Goal: Obtain resource: Download file/media

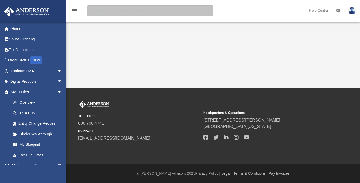
click at [98, 10] on input "search" at bounding box center [150, 10] width 126 height 11
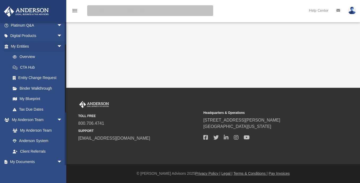
scroll to position [46, 0]
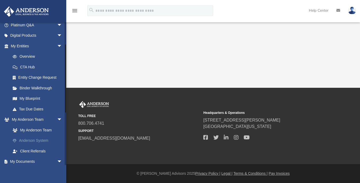
click at [42, 140] on link "Anderson System" at bounding box center [38, 140] width 63 height 11
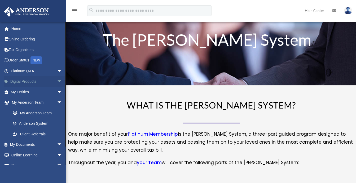
click at [24, 81] on link "Digital Products arrow_drop_down" at bounding box center [37, 81] width 67 height 11
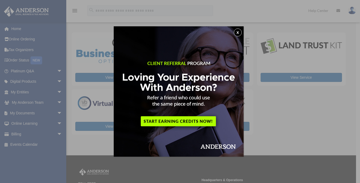
click at [239, 31] on button "x" at bounding box center [238, 32] width 8 height 8
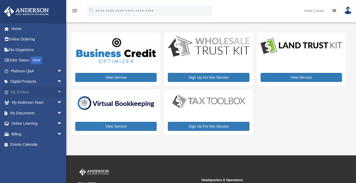
click at [57, 91] on span "arrow_drop_down" at bounding box center [62, 91] width 11 height 11
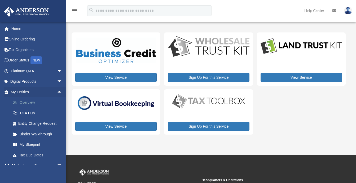
click at [26, 103] on link "Overview" at bounding box center [38, 102] width 63 height 11
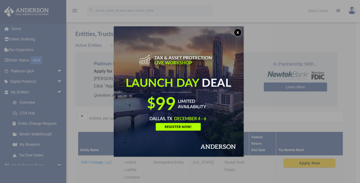
click at [239, 29] on button "x" at bounding box center [238, 32] width 8 height 8
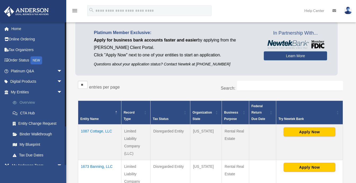
scroll to position [32, 0]
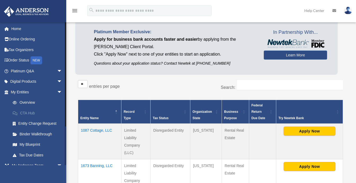
click at [24, 113] on link "CTA Hub" at bounding box center [38, 112] width 63 height 11
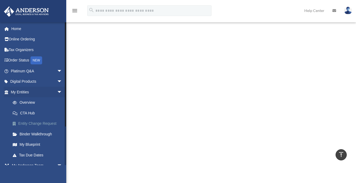
scroll to position [166, 0]
click at [3, 146] on li "My Entities arrow_drop_down Overview CTA Hub Entity Change Request Binder Walkt…" at bounding box center [35, 122] width 70 height 73
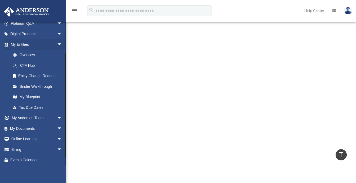
scroll to position [49, 0]
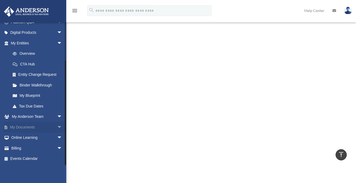
click at [57, 127] on span "arrow_drop_down" at bounding box center [62, 127] width 11 height 11
click at [22, 138] on link "Box" at bounding box center [38, 137] width 63 height 11
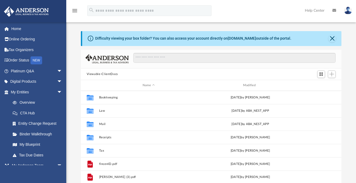
scroll to position [117, 257]
click at [74, 123] on div "Difficulty viewing your box folder? You can also access your account directly o…" at bounding box center [211, 116] width 290 height 170
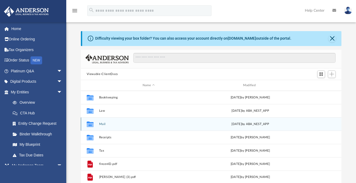
click at [91, 124] on icon "grid" at bounding box center [89, 125] width 7 height 4
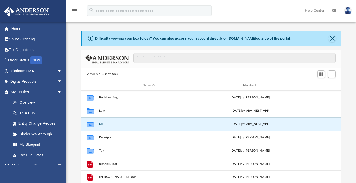
click at [91, 124] on icon "grid" at bounding box center [89, 124] width 7 height 6
click at [246, 124] on div "Thu Sep 11 2025 by ABA_NEST_APP" at bounding box center [250, 124] width 99 height 5
click at [89, 125] on icon "grid" at bounding box center [89, 124] width 7 height 6
drag, startPoint x: 89, startPoint y: 125, endPoint x: 84, endPoint y: 125, distance: 5.3
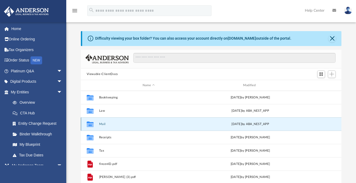
click at [84, 125] on div "Collaborated Folder" at bounding box center [89, 124] width 13 height 8
click at [102, 123] on button "Mail" at bounding box center [148, 123] width 99 height 3
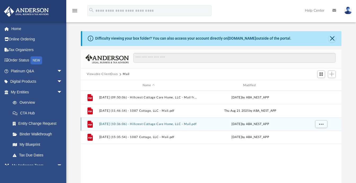
click at [149, 124] on button "[DATE] (10:36:06) - Hillcrest Cottage Care Home, LLC - Mail.pdf" at bounding box center [148, 123] width 99 height 3
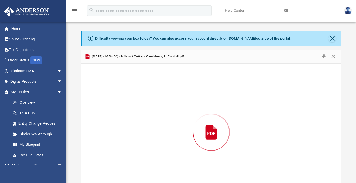
scroll to position [18, 0]
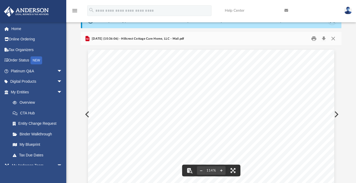
click at [315, 36] on button "Print" at bounding box center [314, 38] width 11 height 8
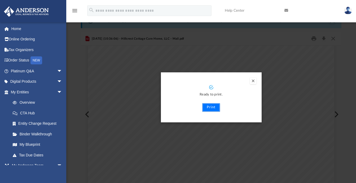
click at [211, 106] on button "Print" at bounding box center [211, 107] width 18 height 8
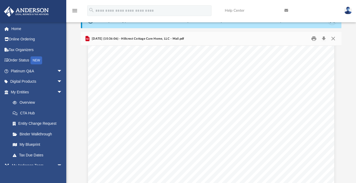
click at [75, 128] on div "Difficulty viewing your box folder? You can also access your account directly o…" at bounding box center [211, 98] width 290 height 170
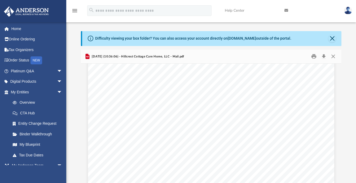
scroll to position [127, 0]
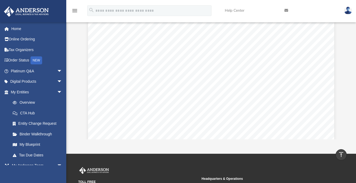
scroll to position [0, 0]
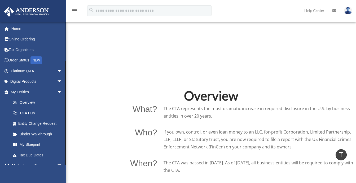
scroll to position [49, 0]
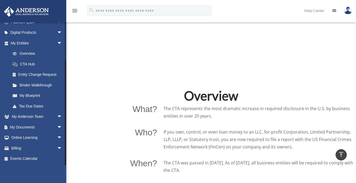
click at [66, 154] on div at bounding box center [66, 93] width 2 height 143
click at [27, 126] on link "My Documents arrow_drop_down" at bounding box center [37, 127] width 67 height 11
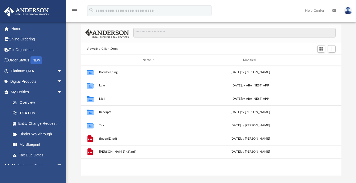
scroll to position [32, 0]
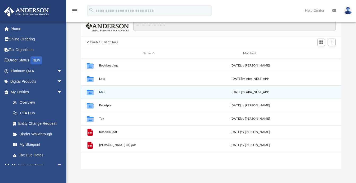
click at [90, 92] on icon "grid" at bounding box center [89, 93] width 7 height 4
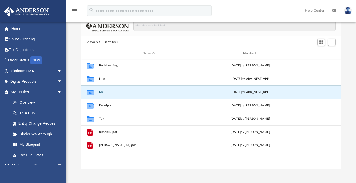
click at [103, 92] on button "Mail" at bounding box center [148, 91] width 99 height 3
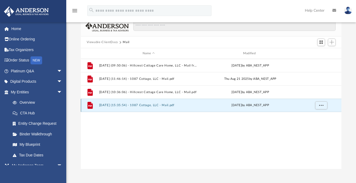
click at [151, 105] on button "[DATE] (15:35:54) - 1087 Cottage, LLC - Mail.pdf" at bounding box center [148, 104] width 99 height 3
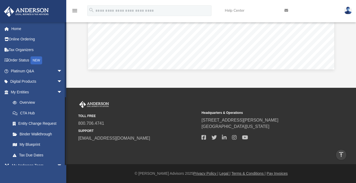
scroll to position [154, 0]
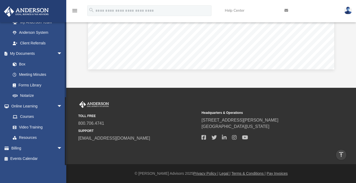
click at [66, 138] on div at bounding box center [66, 93] width 2 height 143
click at [66, 146] on div at bounding box center [66, 93] width 2 height 143
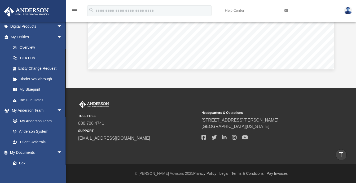
click at [66, 83] on div at bounding box center [66, 93] width 2 height 143
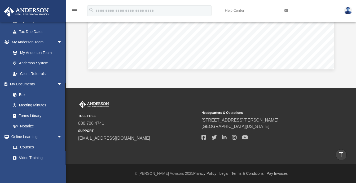
scroll to position [125, 0]
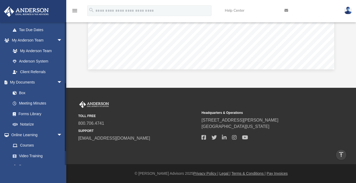
click at [66, 125] on div at bounding box center [65, 117] width 1 height 68
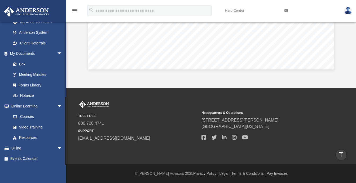
click at [66, 160] on div at bounding box center [66, 93] width 2 height 143
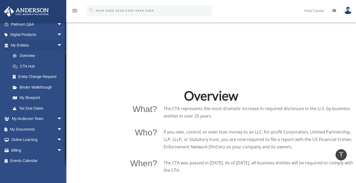
scroll to position [49, 0]
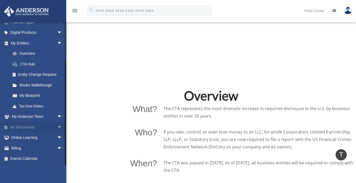
click at [57, 126] on span "arrow_drop_down" at bounding box center [62, 127] width 11 height 11
click at [21, 137] on link "Box" at bounding box center [38, 137] width 63 height 11
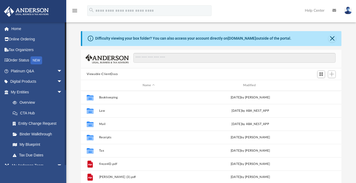
scroll to position [117, 257]
click at [74, 118] on div "Difficulty viewing your box folder? You can also access your account directly o…" at bounding box center [211, 116] width 290 height 170
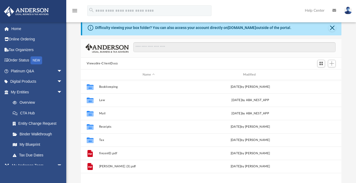
scroll to position [42, 0]
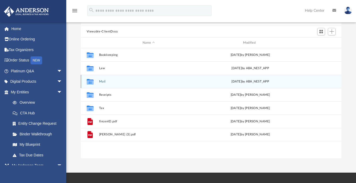
click at [104, 81] on button "Mail" at bounding box center [148, 81] width 99 height 3
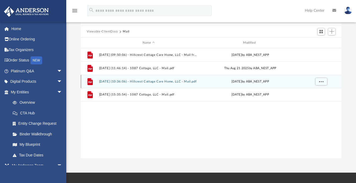
click at [183, 82] on button "[DATE] (10:36:06) - Hillcrest Cottage Care Home, LLC - Mail.pdf" at bounding box center [148, 81] width 99 height 3
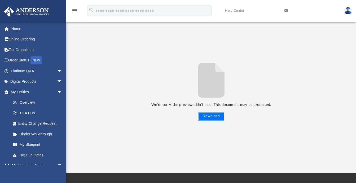
click at [207, 115] on button "Download" at bounding box center [211, 116] width 26 height 8
click at [85, 87] on button "Preview" at bounding box center [87, 89] width 12 height 15
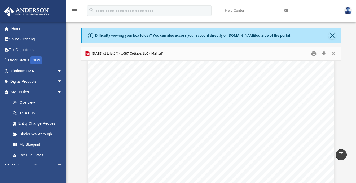
scroll to position [0, 0]
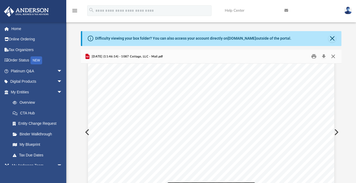
click at [333, 55] on button "Close" at bounding box center [334, 56] width 10 height 8
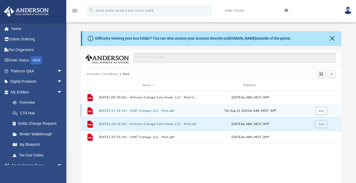
click at [151, 110] on button "[DATE] (11:46:14) - 1087 Cottage, LLC - Mail.pdf" at bounding box center [148, 110] width 99 height 3
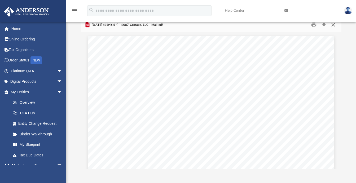
click at [333, 25] on button "Close" at bounding box center [334, 25] width 10 height 8
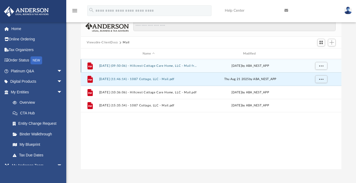
click at [175, 65] on button "[DATE] (09:50:06) - Hillcrest Cottage Care Home, LLC - Mail from FRANCHISE TAX …" at bounding box center [148, 65] width 99 height 3
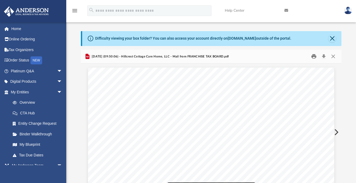
drag, startPoint x: 234, startPoint y: 64, endPoint x: 315, endPoint y: 56, distance: 81.4
click at [315, 56] on div "[DATE] (09:50:06) - Hillcrest Cottage Care Home, LLC - Mail from FRANCHISE TAX …" at bounding box center [211, 125] width 261 height 151
click at [315, 56] on button "Print" at bounding box center [314, 56] width 11 height 8
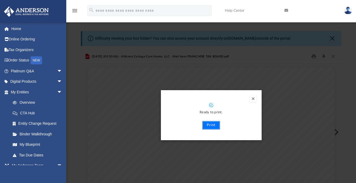
click at [210, 124] on button "Print" at bounding box center [211, 125] width 18 height 8
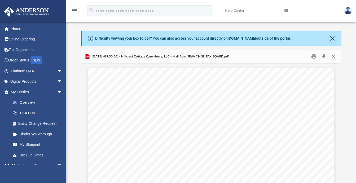
click at [334, 56] on button "Close" at bounding box center [334, 56] width 10 height 8
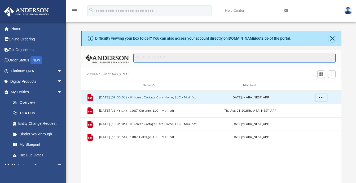
click at [334, 56] on input "Search files and folders" at bounding box center [234, 58] width 202 height 10
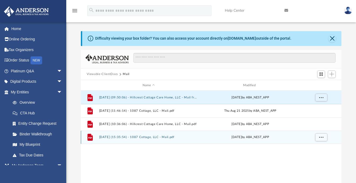
click at [147, 137] on button "[DATE] (15:35:54) - 1087 Cottage, LLC - Mail.pdf" at bounding box center [148, 136] width 99 height 3
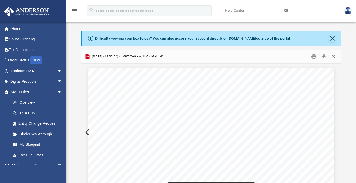
click at [332, 56] on button "Close" at bounding box center [334, 56] width 10 height 8
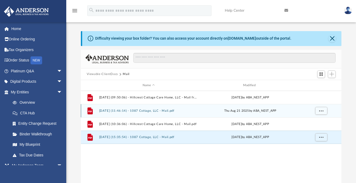
click at [138, 110] on button "[DATE] (11:46:14) - 1087 Cottage, LLC - Mail.pdf" at bounding box center [148, 110] width 99 height 3
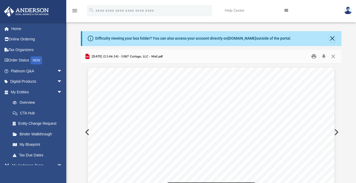
click at [128, 56] on span "[DATE] (11:46:14) - 1087 Cottage, LLC - Mail.pdf" at bounding box center [127, 56] width 72 height 5
click at [333, 56] on button "Close" at bounding box center [334, 56] width 10 height 8
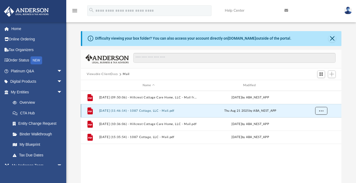
click at [322, 111] on span "More options" at bounding box center [321, 110] width 4 height 3
click at [293, 111] on div "[DATE] by ABA_NEST_APP" at bounding box center [250, 110] width 99 height 5
click at [89, 112] on icon "grid" at bounding box center [89, 110] width 5 height 7
click at [84, 110] on div "File" at bounding box center [89, 110] width 13 height 8
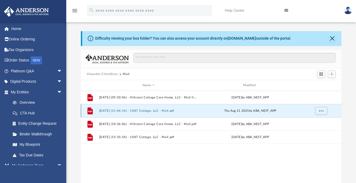
click at [84, 110] on div "File" at bounding box center [89, 110] width 13 height 8
drag, startPoint x: 84, startPoint y: 110, endPoint x: 85, endPoint y: 113, distance: 3.3
click at [85, 113] on div "File" at bounding box center [89, 110] width 13 height 8
drag, startPoint x: 188, startPoint y: 110, endPoint x: 111, endPoint y: 153, distance: 88.2
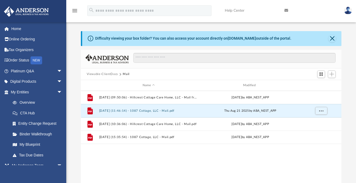
click at [111, 153] on div "File [DATE] (09:50:06) - Hillcrest Cottage Care Home, LLC - Mail from FRANCHISE…" at bounding box center [211, 145] width 261 height 110
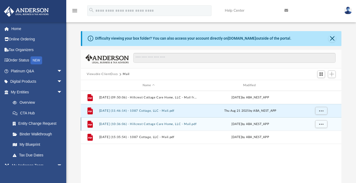
click at [151, 123] on button "[DATE] (10:36:06) - Hillcrest Cottage Care Home, LLC - Mail.pdf" at bounding box center [148, 123] width 99 height 3
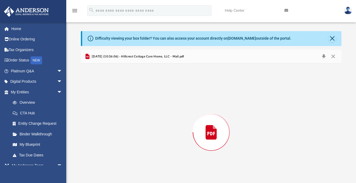
scroll to position [18, 0]
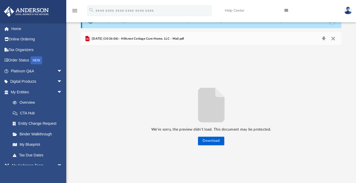
click at [333, 38] on button "Close" at bounding box center [334, 38] width 10 height 7
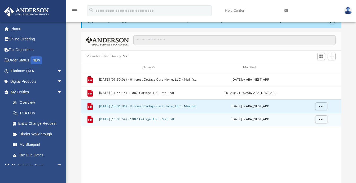
click at [161, 119] on button "[DATE] (15:35:54) - 1087 Cottage, LLC - Mail.pdf" at bounding box center [148, 119] width 99 height 3
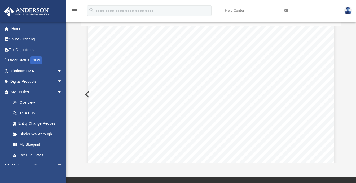
scroll to position [0, 0]
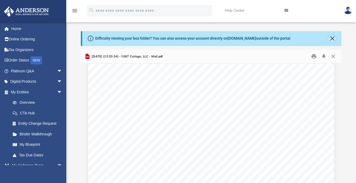
click at [332, 37] on button "Close" at bounding box center [332, 38] width 7 height 7
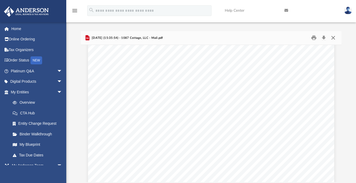
click at [332, 37] on button "Close" at bounding box center [334, 38] width 10 height 8
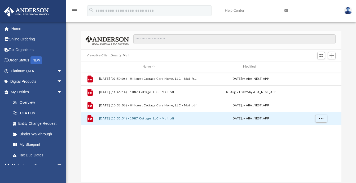
click at [349, 41] on div "Difficulty viewing your box folder? You can also access your account directly o…" at bounding box center [211, 106] width 290 height 151
click at [97, 54] on button "Viewable-ClientDocs" at bounding box center [102, 55] width 31 height 5
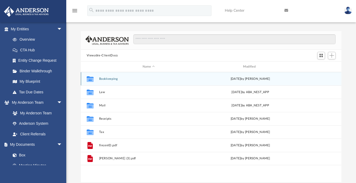
scroll to position [66, 0]
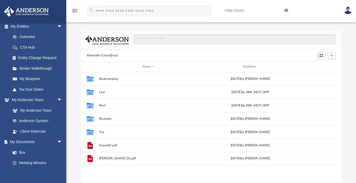
click at [75, 98] on div "Difficulty viewing your box folder? You can also access your account directly o…" at bounding box center [211, 106] width 290 height 151
click at [24, 162] on link "Meeting Minutes" at bounding box center [38, 162] width 63 height 11
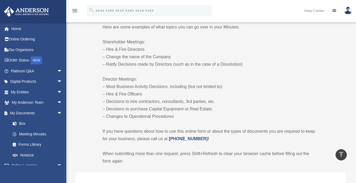
scroll to position [286, 0]
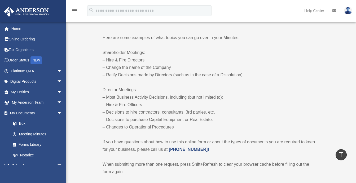
click at [297, 2] on div "menu search Site Menu add [EMAIL_ADDRESS][DOMAIN_NAME] My Profile Reset Passwor…" at bounding box center [178, 11] width 356 height 22
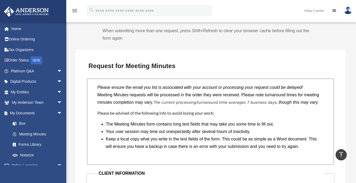
scroll to position [446, 0]
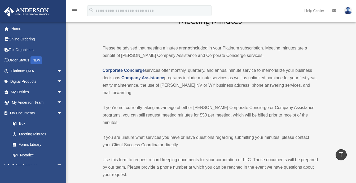
scroll to position [0, 0]
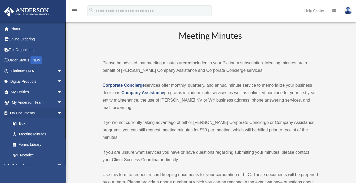
click at [3, 138] on li "My Documents arrow_drop_down Box Meeting Minutes Forms Library Notarize" at bounding box center [35, 133] width 70 height 53
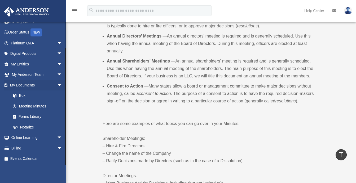
scroll to position [212, 0]
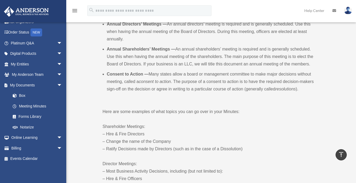
click at [347, 8] on img at bounding box center [348, 11] width 8 height 8
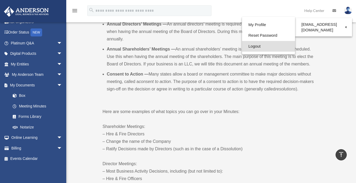
click at [251, 45] on link "Logout" at bounding box center [268, 46] width 53 height 11
